Goal: Task Accomplishment & Management: Use online tool/utility

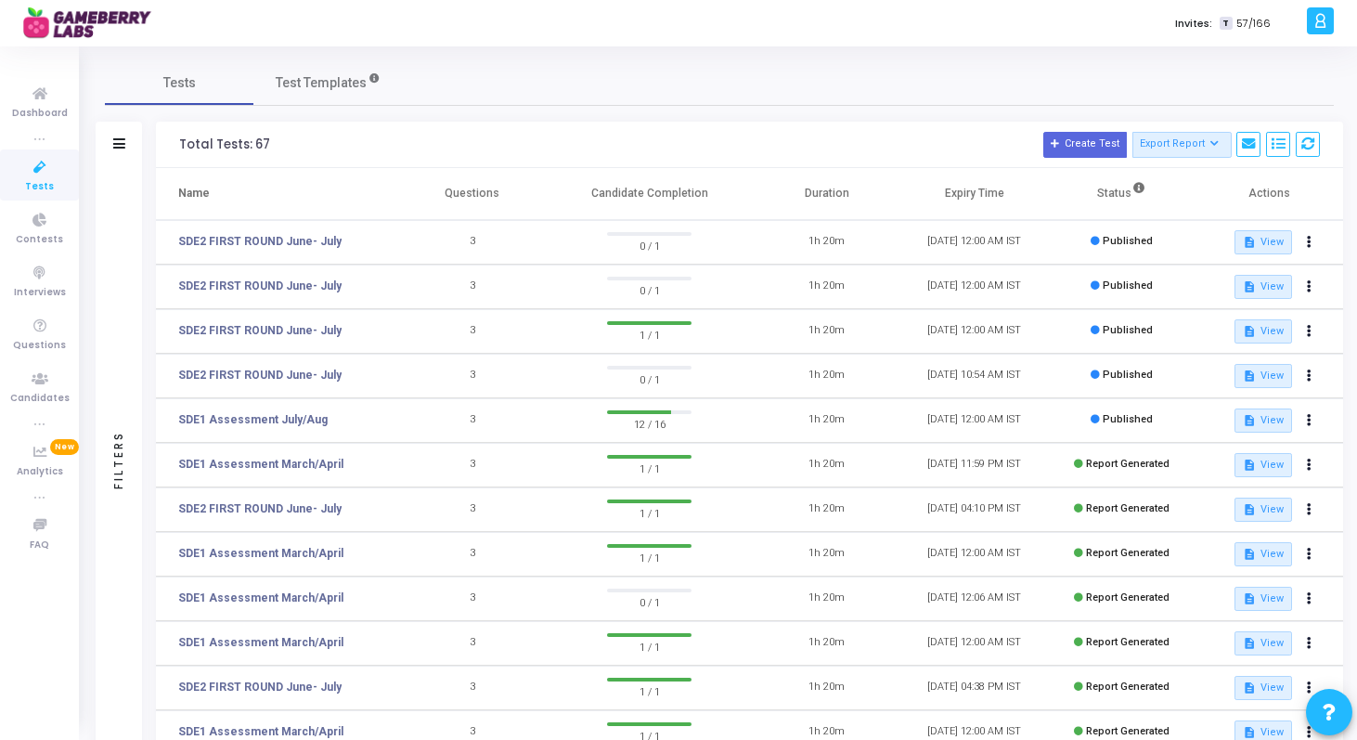
scroll to position [248, 0]
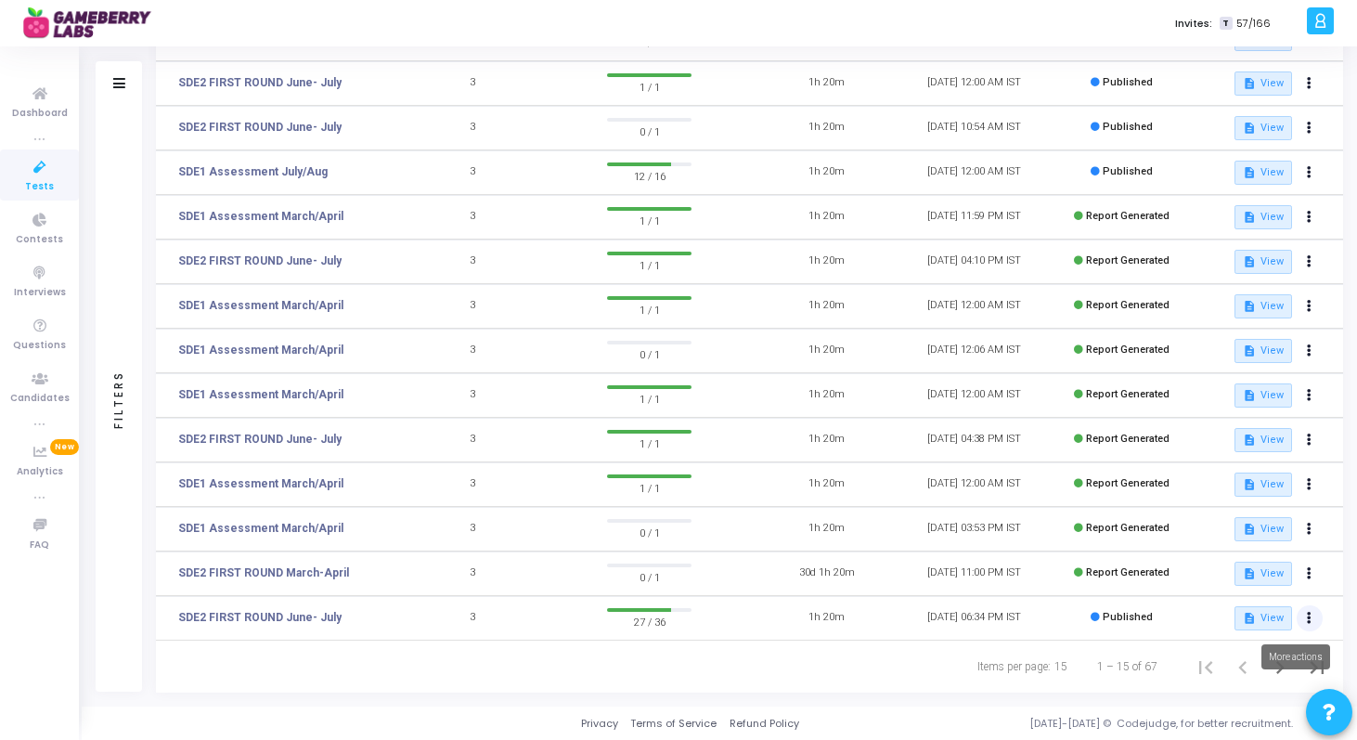
click at [1311, 619] on button at bounding box center [1310, 618] width 26 height 26
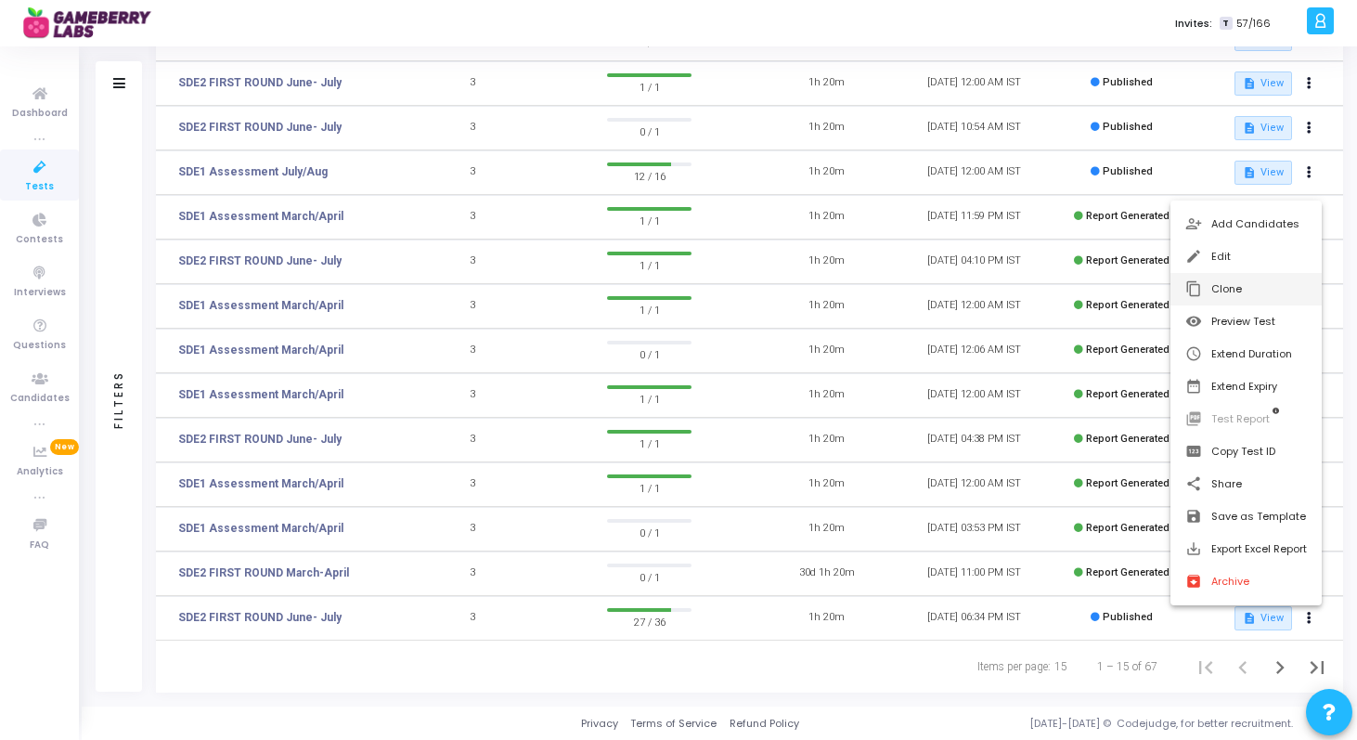
click at [1238, 277] on button "content_copy Clone" at bounding box center [1246, 289] width 151 height 32
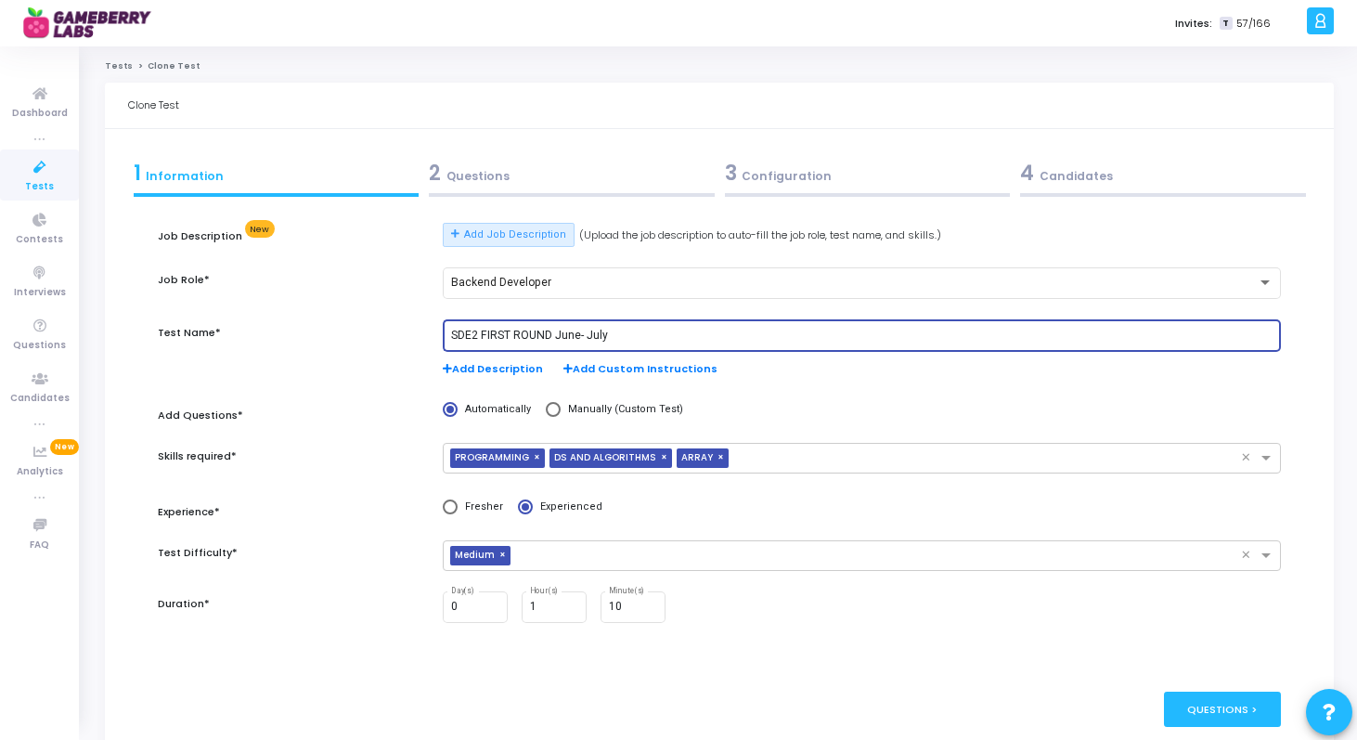
click at [604, 332] on input "SDE2 FIRST ROUND June- July" at bounding box center [862, 336] width 823 height 13
type input "SDE2 FIRST ROUND Aug/Sep"
click at [1213, 707] on div "Questions >" at bounding box center [1223, 709] width 118 height 34
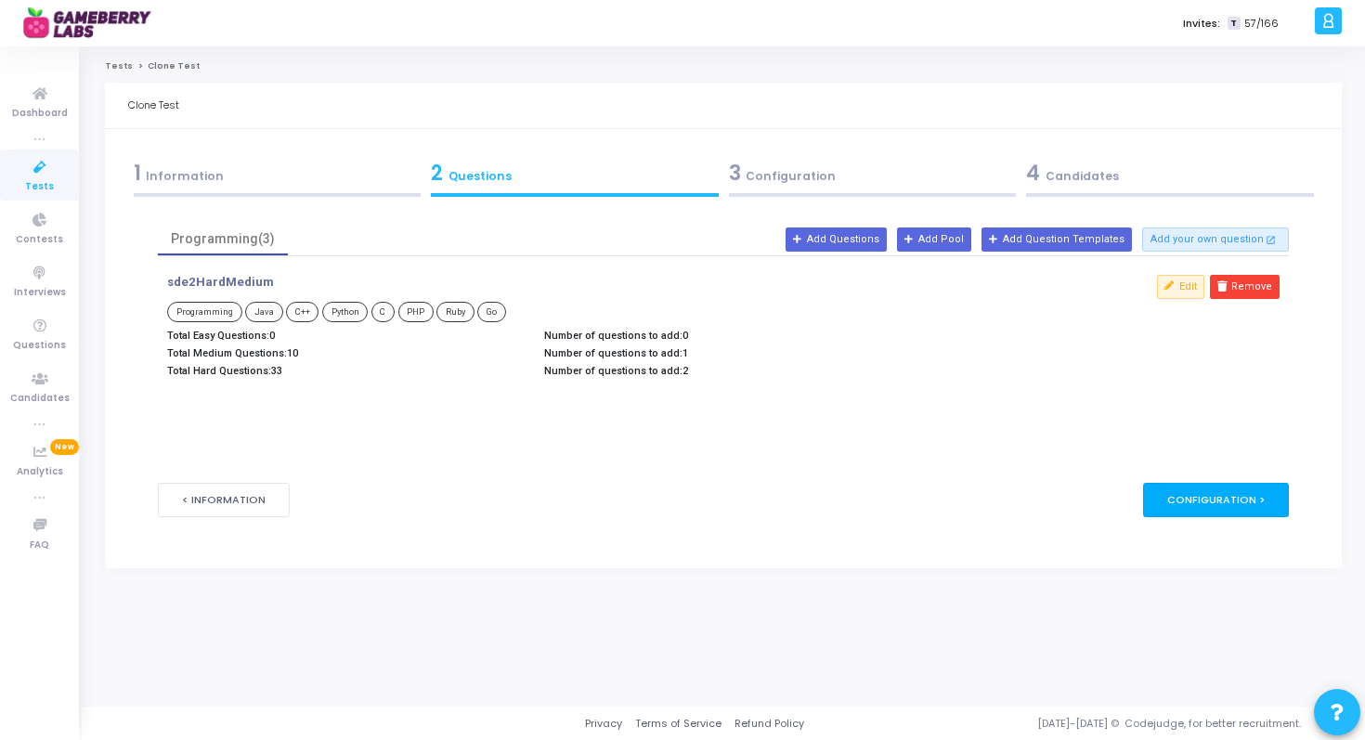
click at [1218, 498] on div "Configuration >" at bounding box center [1216, 500] width 146 height 34
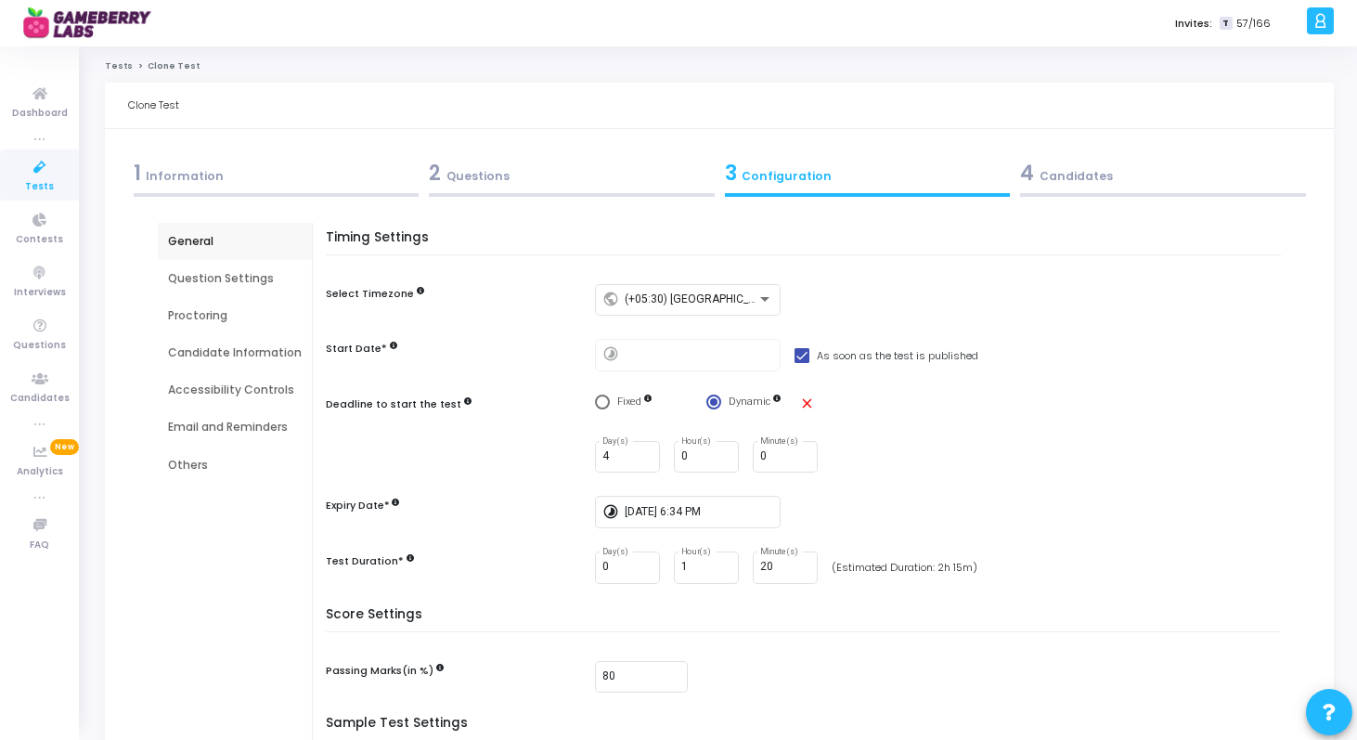
scroll to position [258, 0]
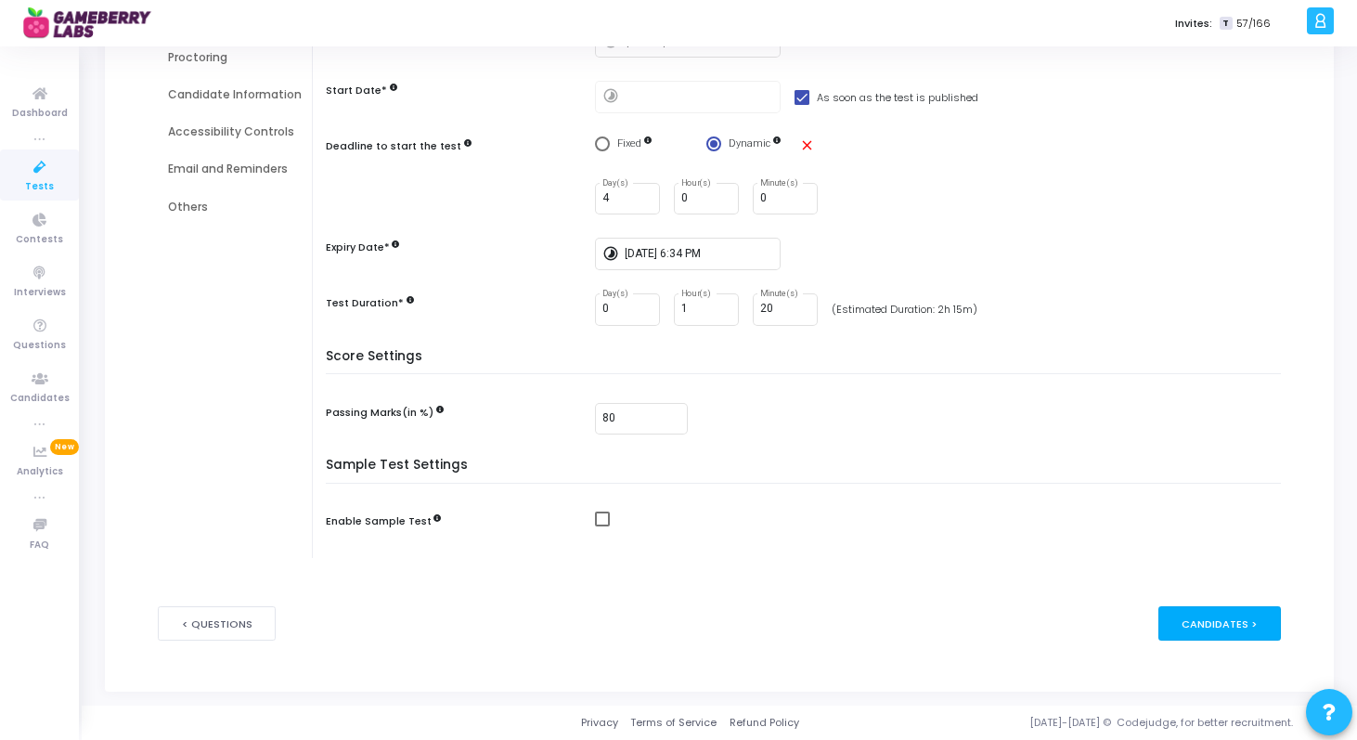
click at [1223, 629] on div "Candidates >" at bounding box center [1220, 623] width 123 height 34
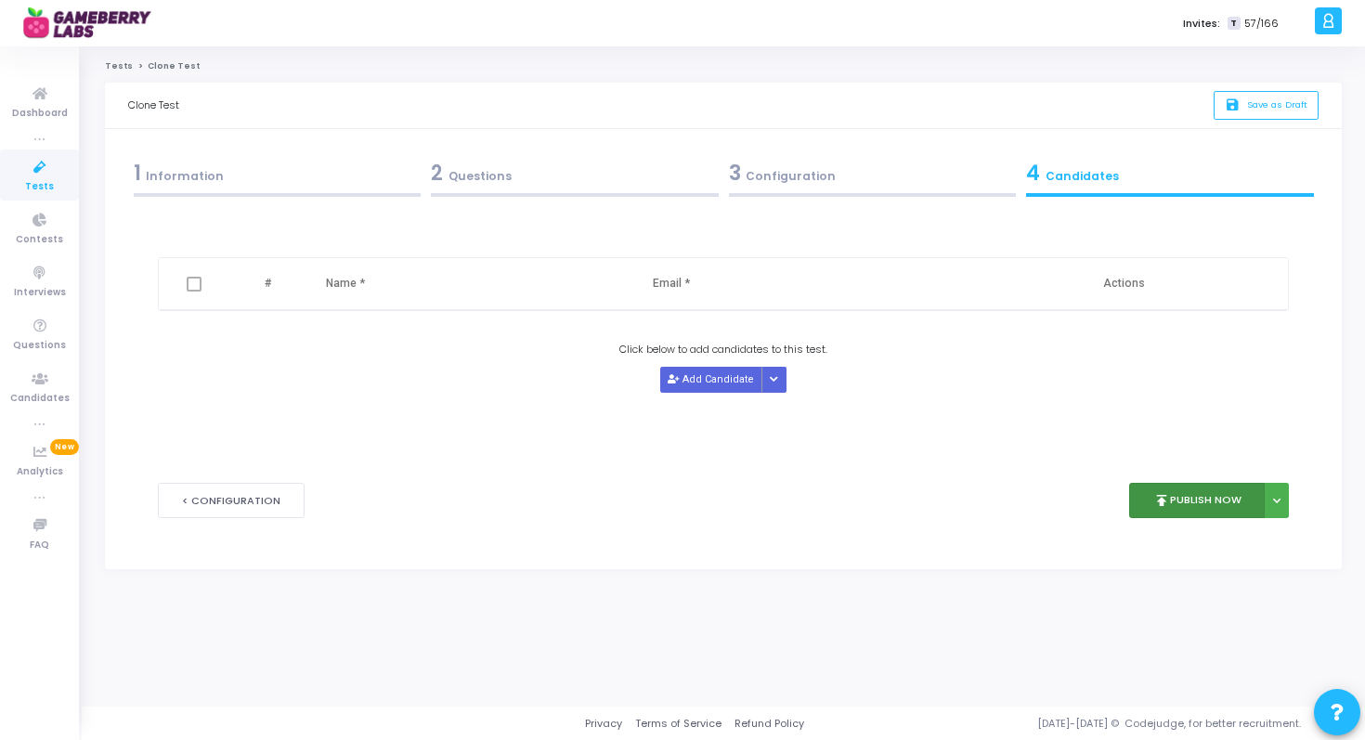
click at [1203, 492] on button "publish Publish Now" at bounding box center [1197, 501] width 136 height 36
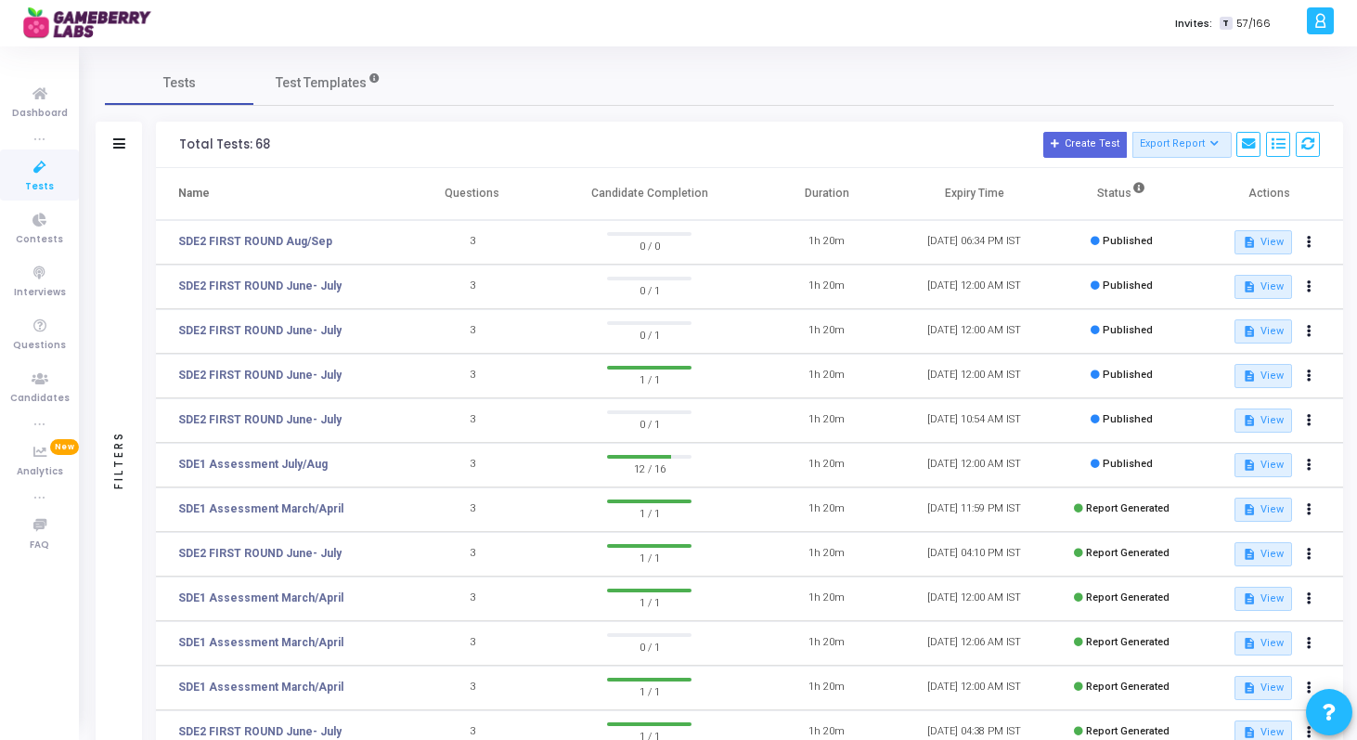
click at [31, 173] on icon at bounding box center [39, 167] width 39 height 23
